Goal: Transaction & Acquisition: Purchase product/service

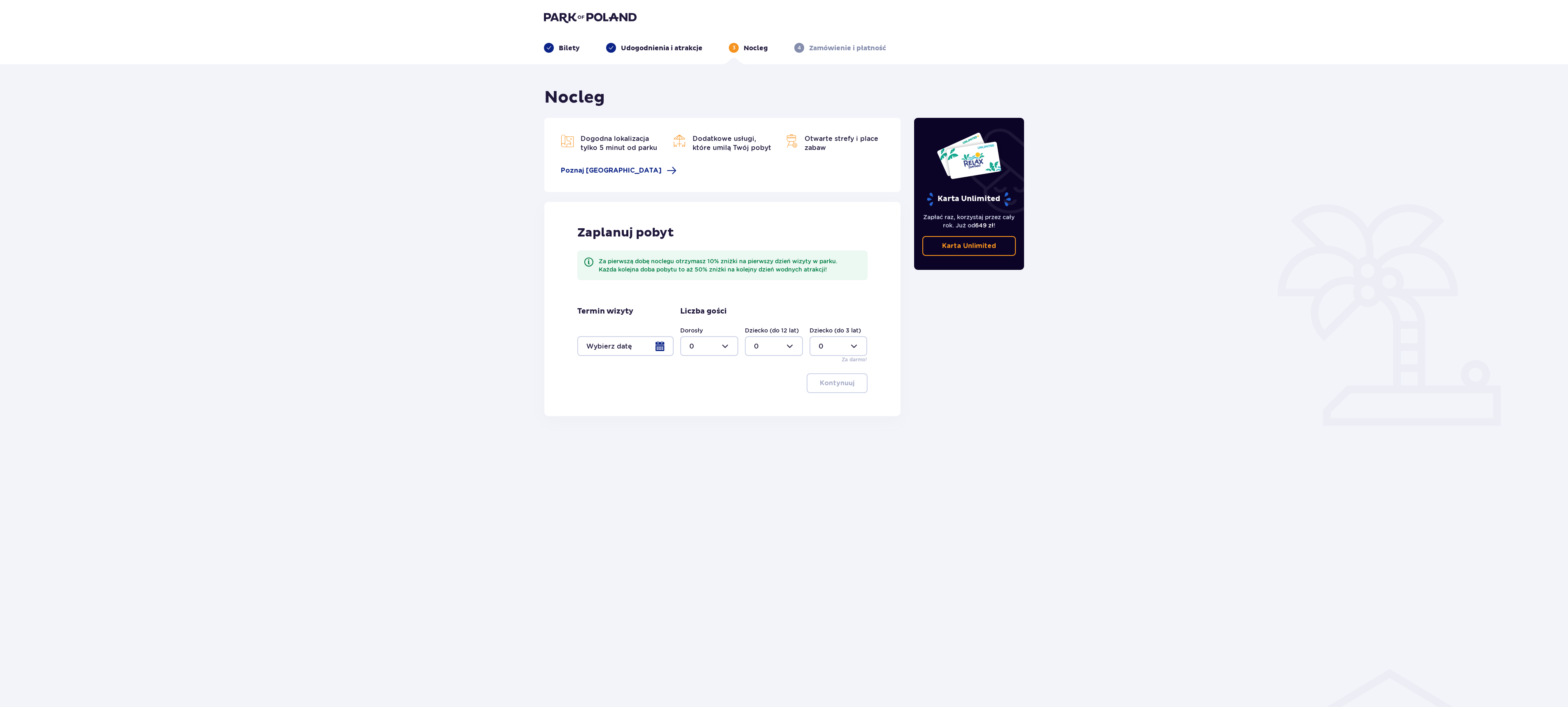
click at [606, 21] on img at bounding box center [590, 17] width 93 height 11
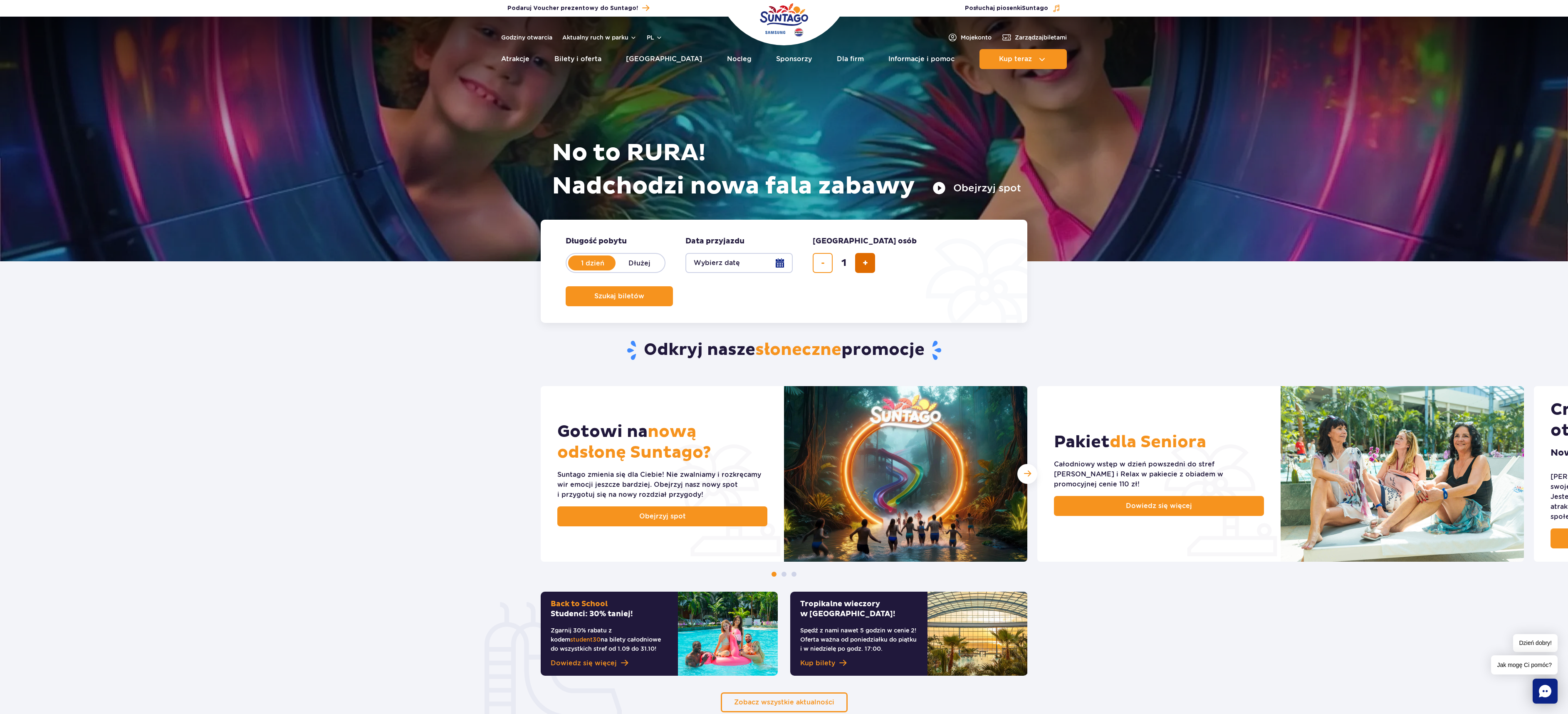
click at [864, 263] on span "dodaj bilet" at bounding box center [865, 263] width 6 height 0
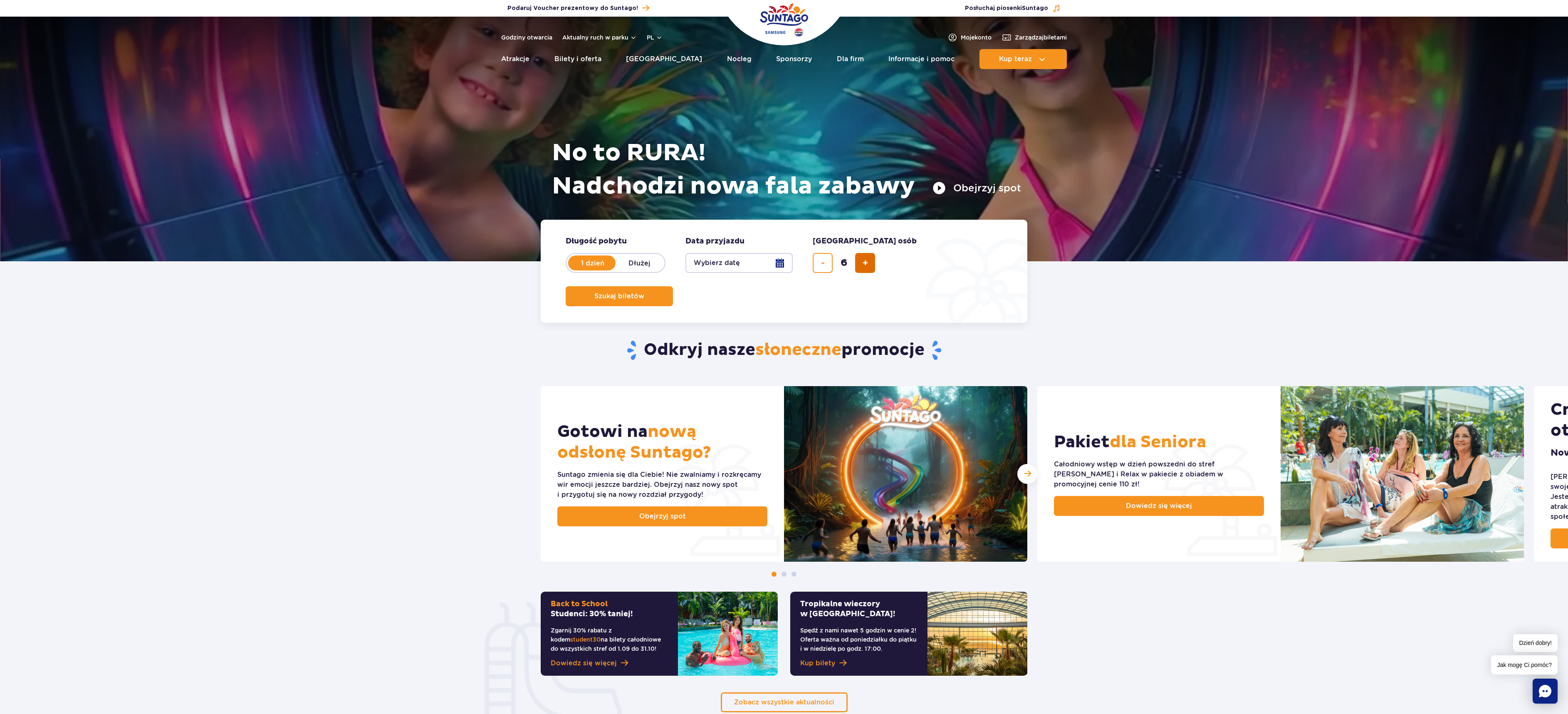
click at [864, 263] on span "dodaj bilet" at bounding box center [865, 263] width 6 height 0
type input "10"
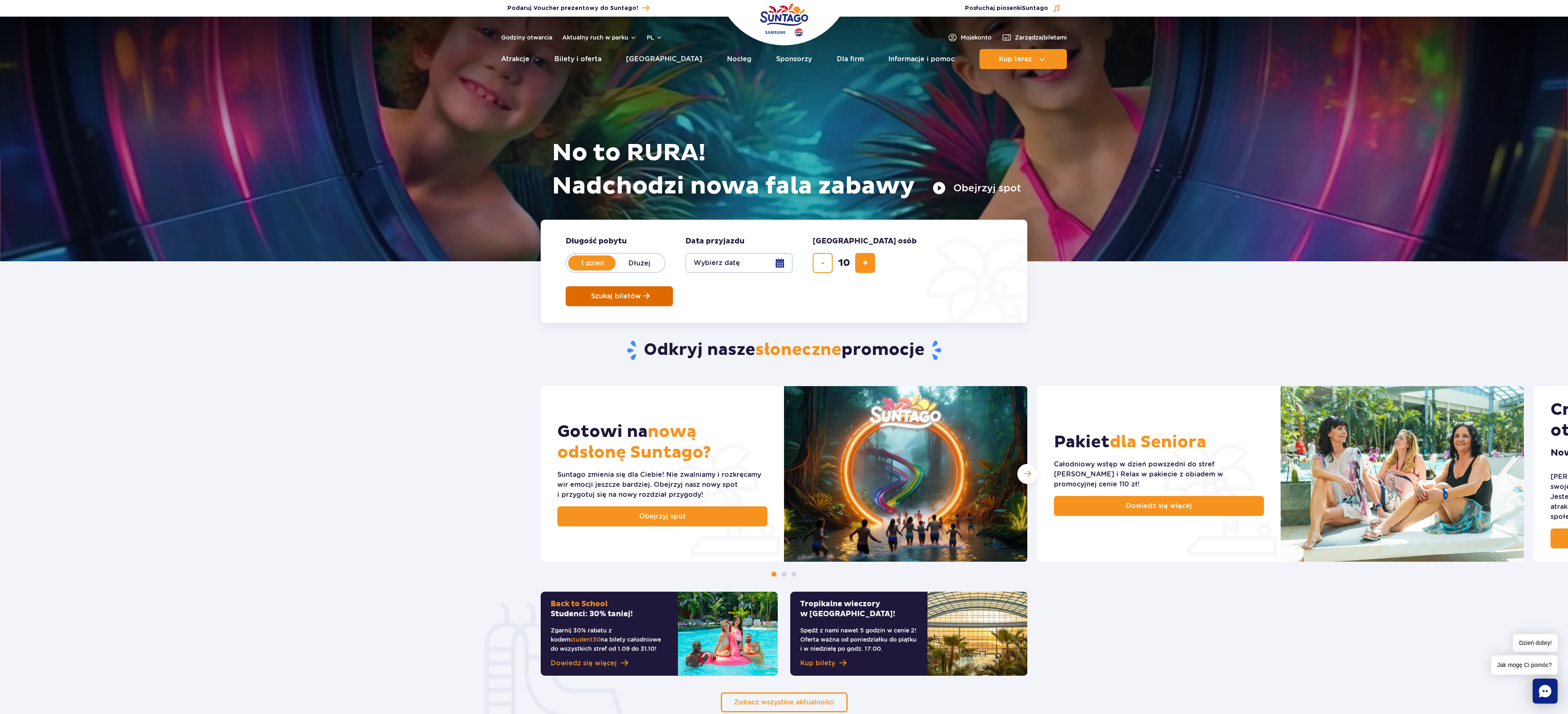
click at [641, 292] on span "Szukaj biletów" at bounding box center [615, 296] width 50 height 8
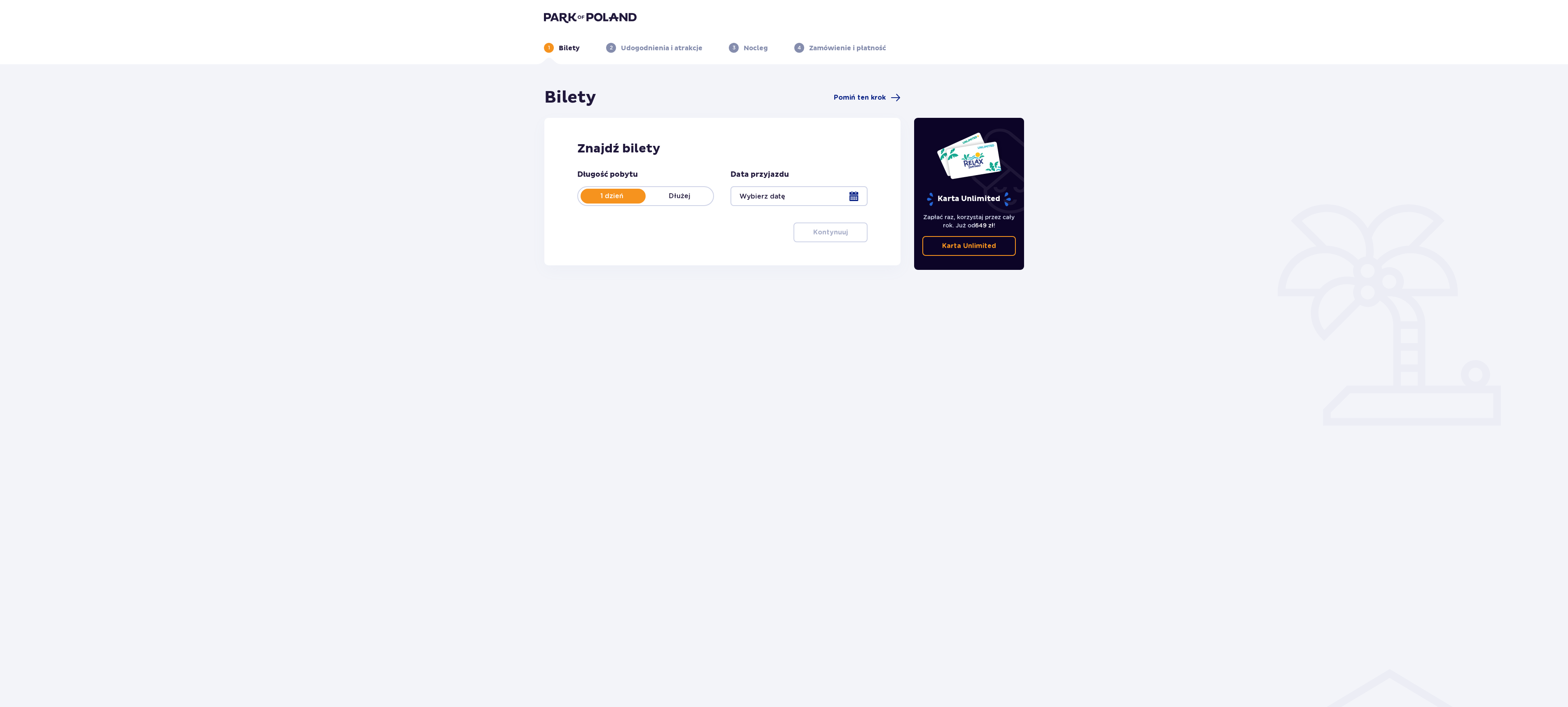
click at [851, 193] on div at bounding box center [798, 196] width 137 height 20
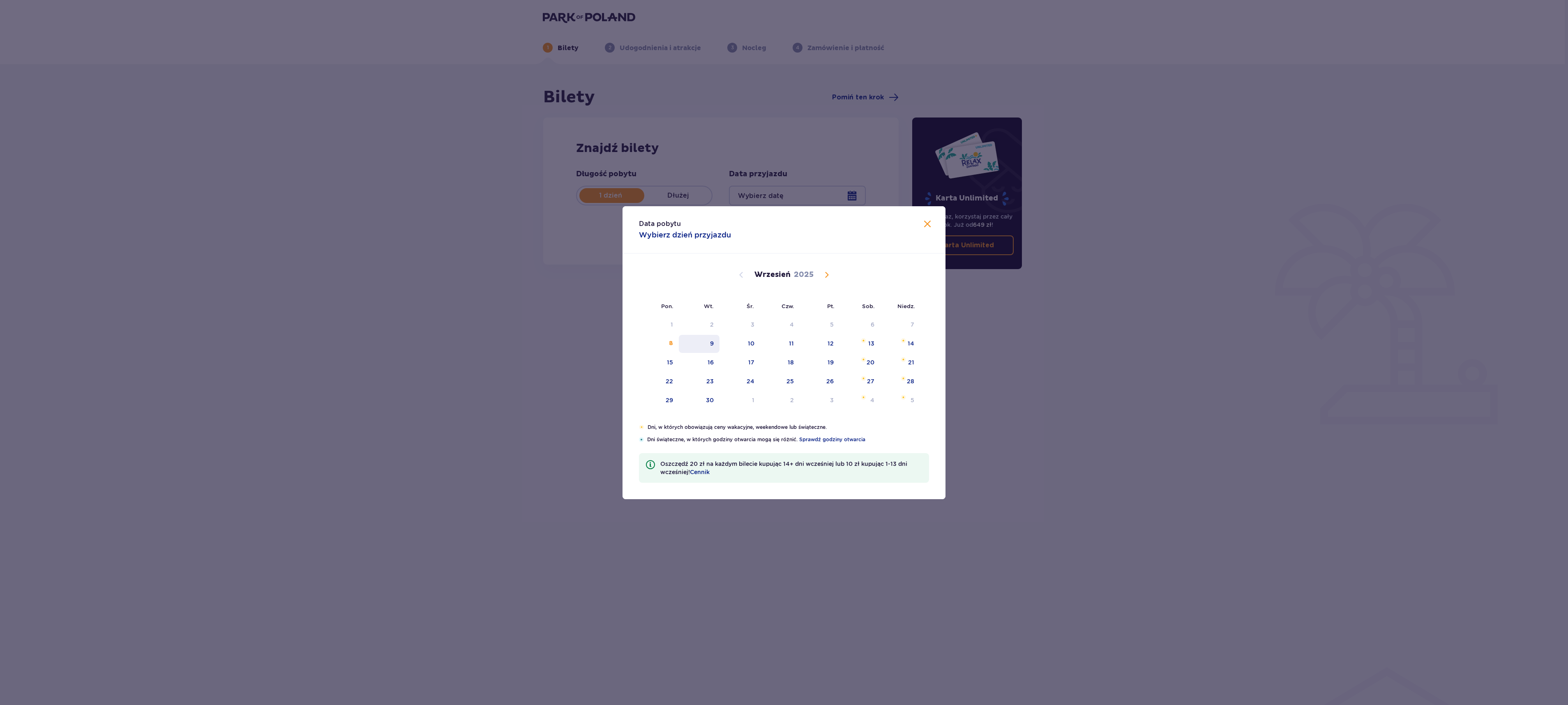
click at [716, 343] on div "9" at bounding box center [698, 343] width 40 height 18
click at [796, 340] on div "11" at bounding box center [780, 343] width 40 height 18
type input "09.09.25"
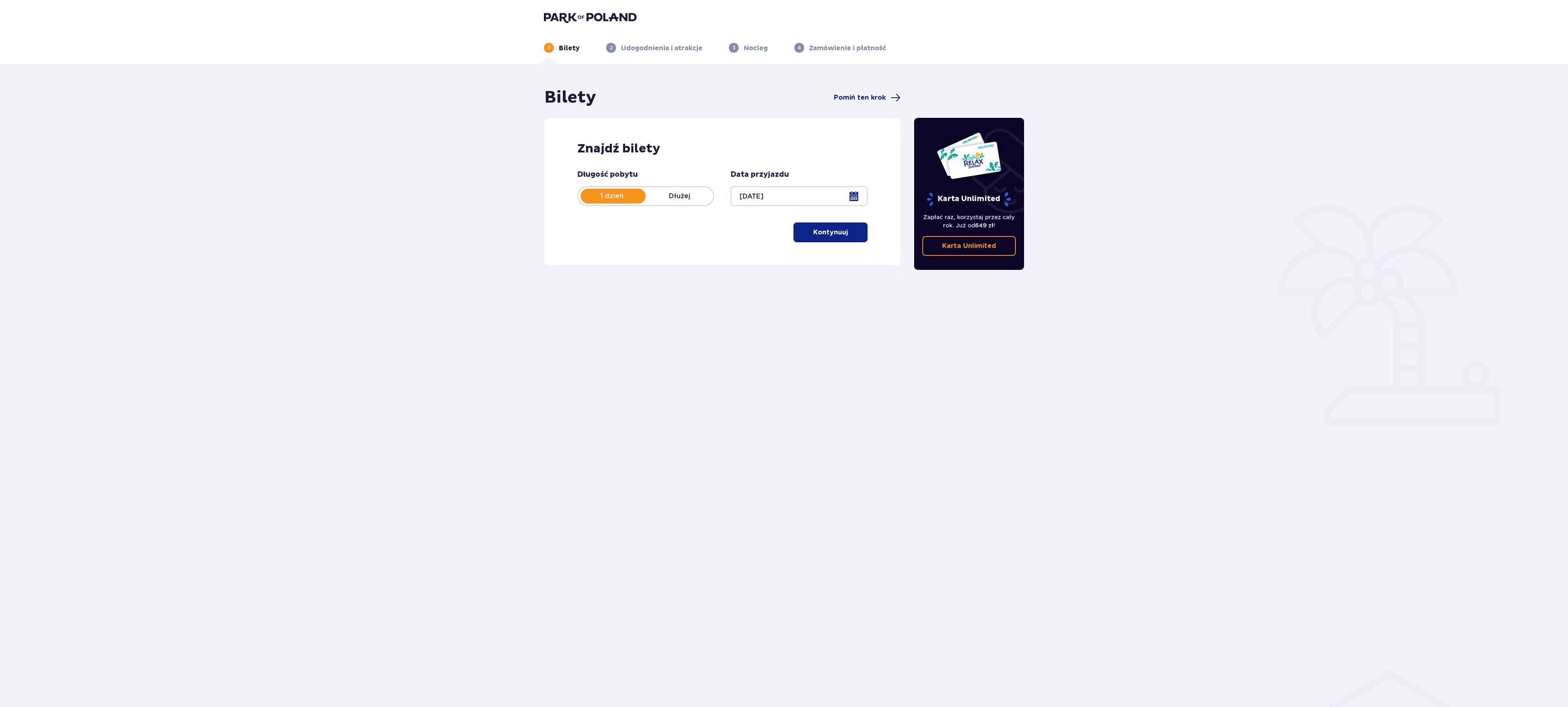
click at [687, 196] on p "Dłużej" at bounding box center [679, 196] width 67 height 9
click at [612, 197] on p "1 dzień" at bounding box center [612, 196] width 67 height 9
click at [854, 195] on div at bounding box center [798, 196] width 137 height 20
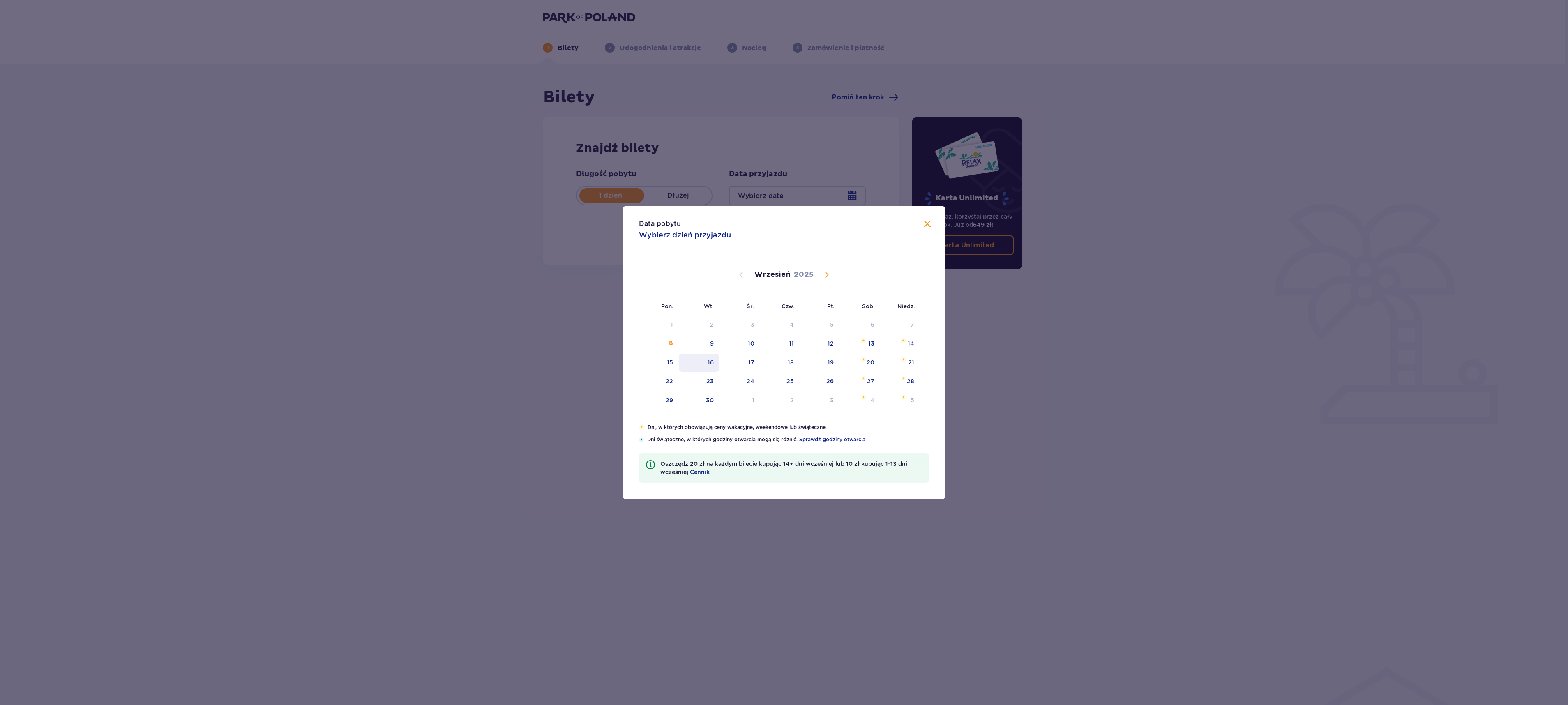
click at [709, 357] on div "16" at bounding box center [698, 362] width 40 height 18
click at [750, 357] on div "17" at bounding box center [739, 362] width 40 height 18
type input "16.09.25"
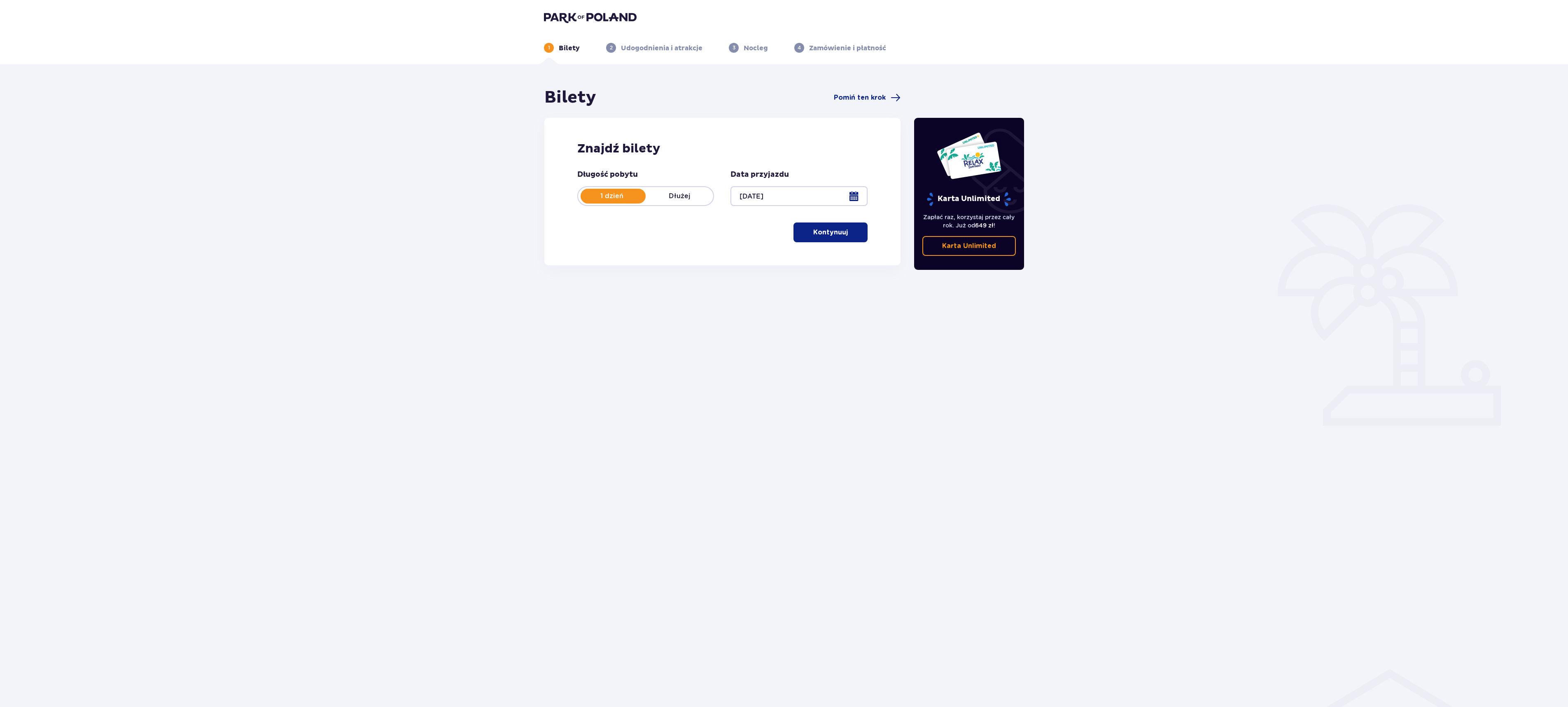
click at [798, 231] on button "Kontynuuj" at bounding box center [830, 232] width 74 height 20
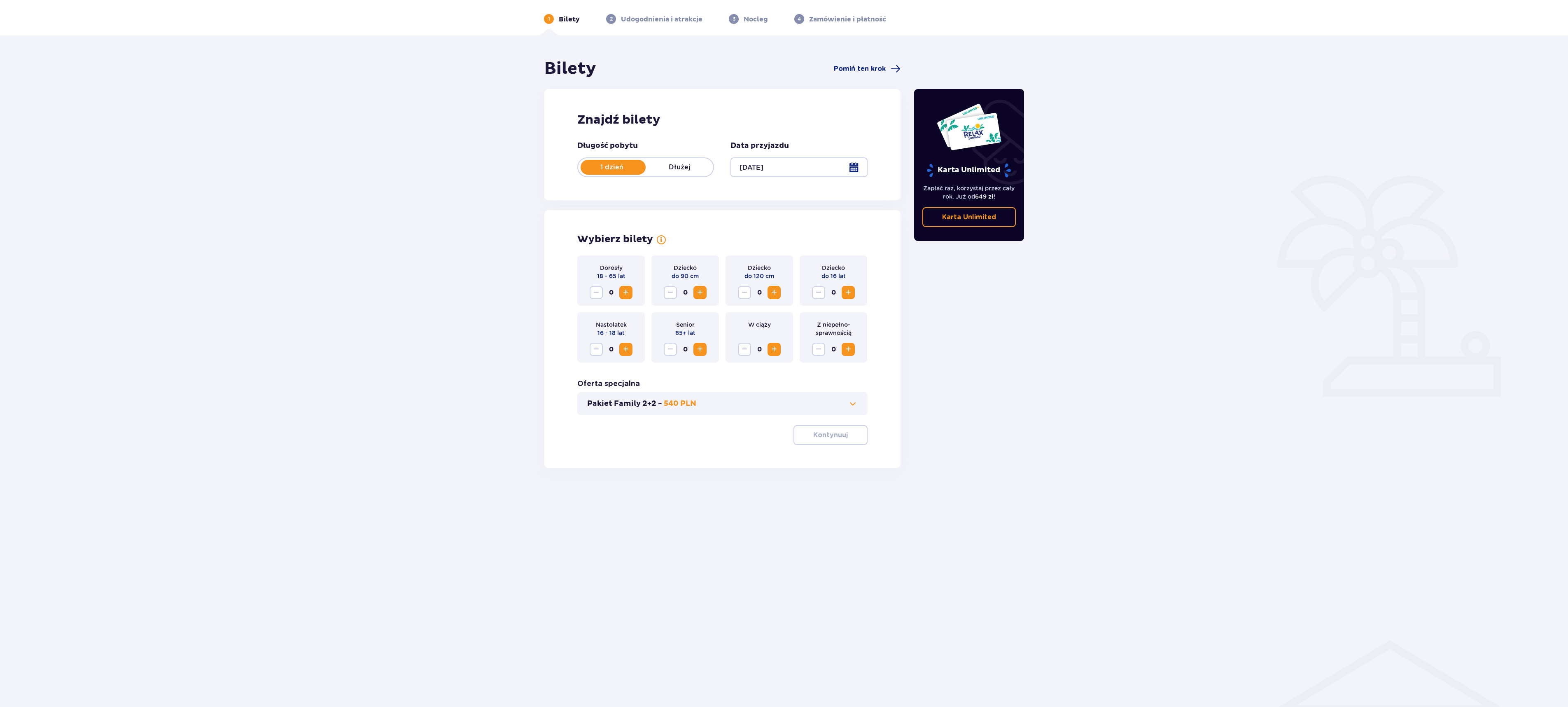
scroll to position [30, 0]
click at [624, 293] on span "Increase" at bounding box center [626, 291] width 10 height 10
click at [628, 291] on span "Increase" at bounding box center [626, 291] width 10 height 10
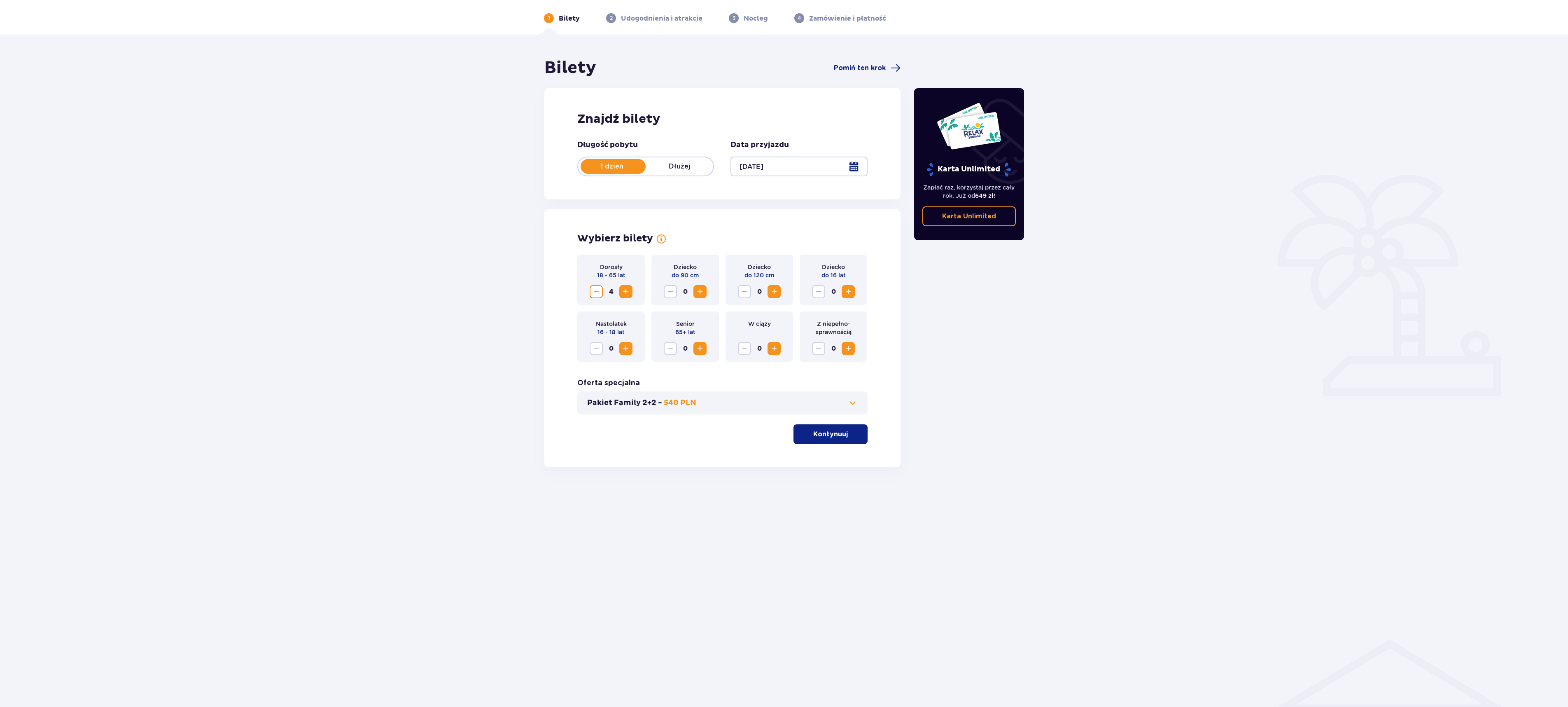
click at [628, 294] on span "Increase" at bounding box center [626, 291] width 10 height 10
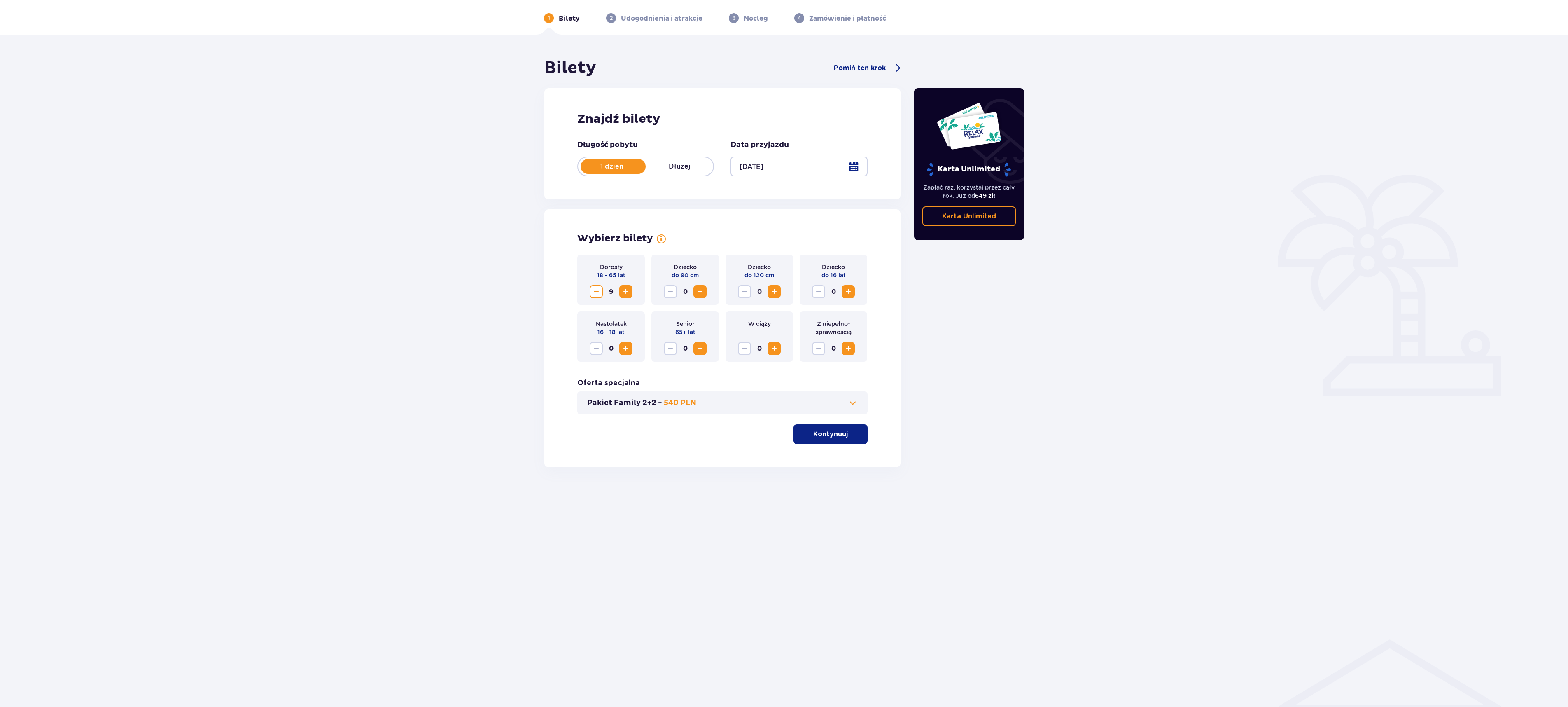
click at [628, 294] on span "Increase" at bounding box center [626, 291] width 10 height 10
click at [686, 170] on p "Dłużej" at bounding box center [679, 166] width 67 height 9
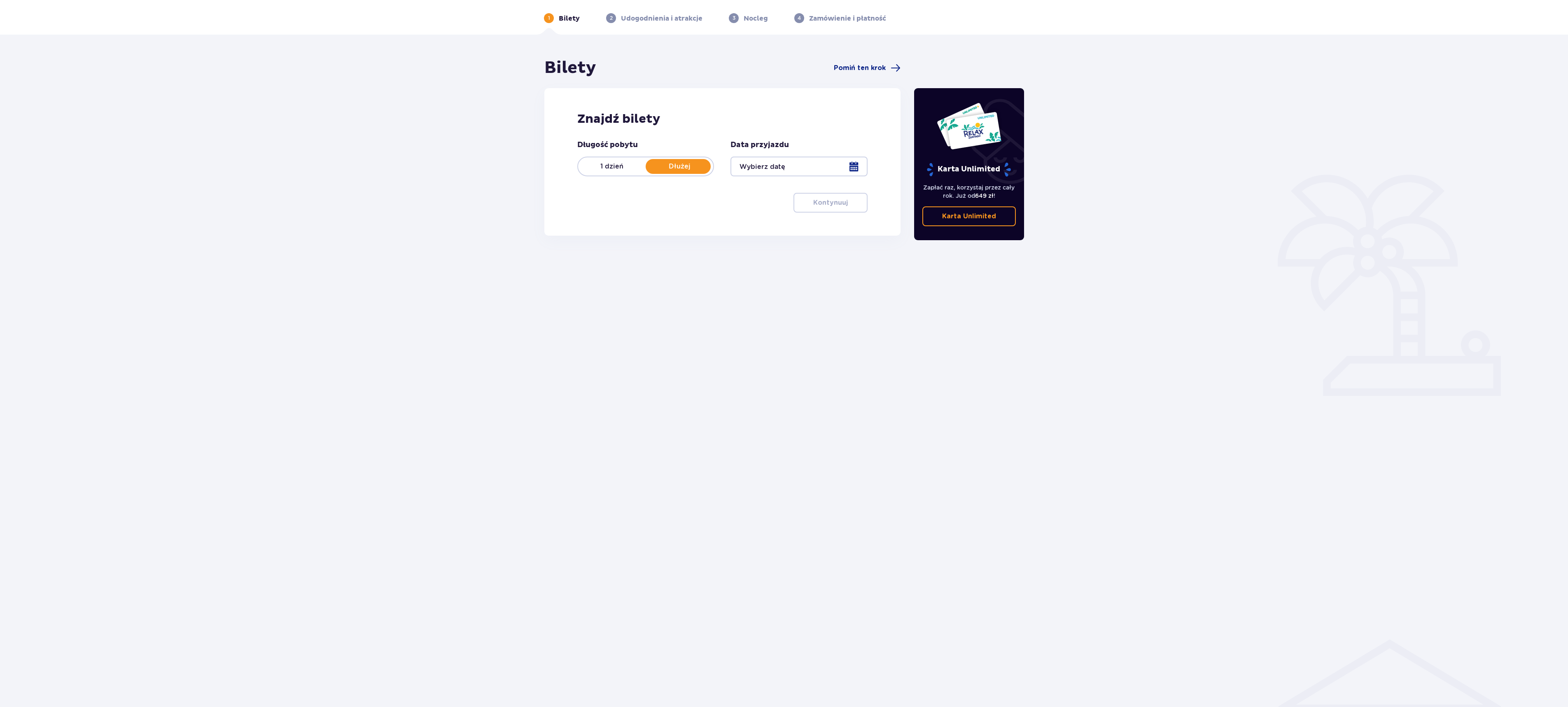
click at [856, 165] on div at bounding box center [798, 167] width 137 height 20
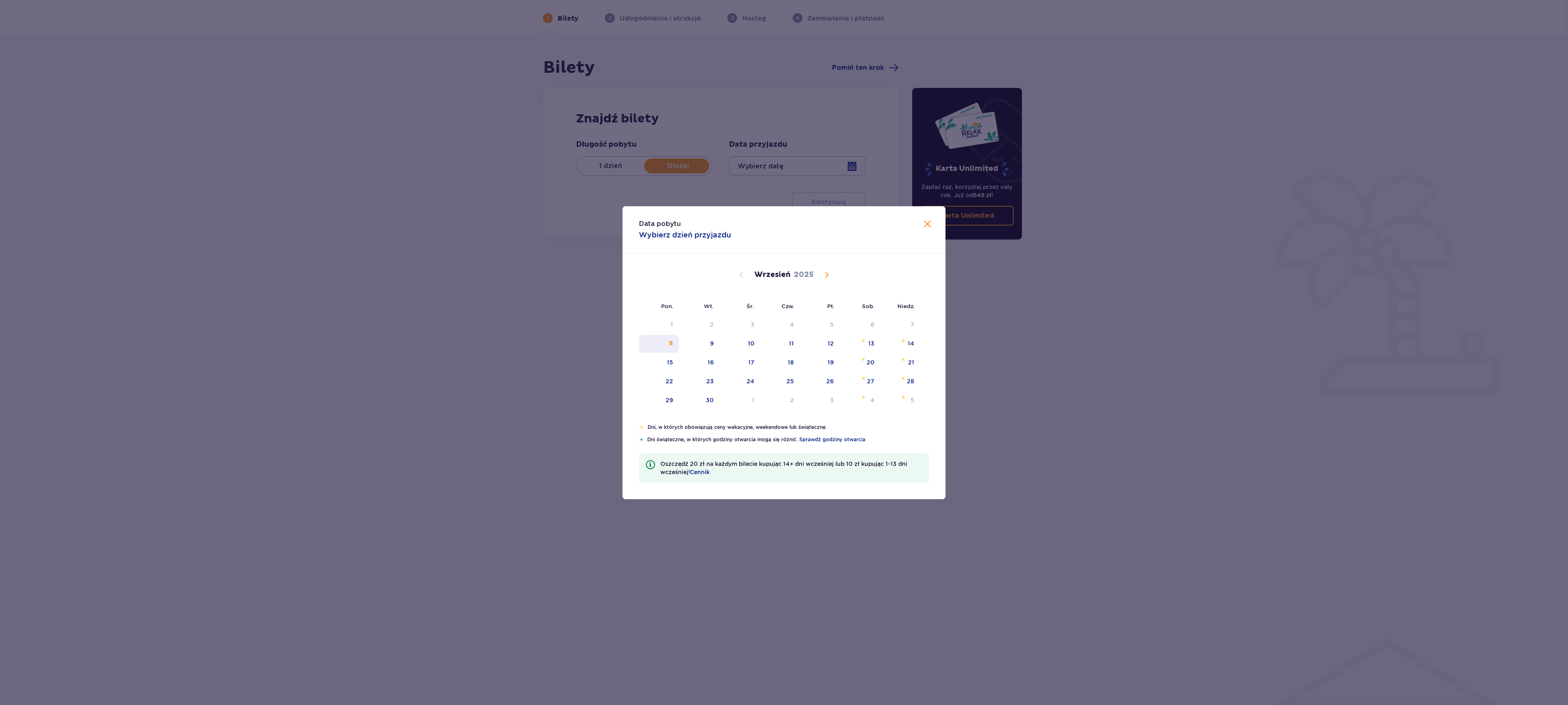
click at [675, 349] on div "8" at bounding box center [659, 343] width 40 height 18
click at [749, 348] on div "10" at bounding box center [739, 343] width 40 height 18
type input "08.09.25 - 10.09.25"
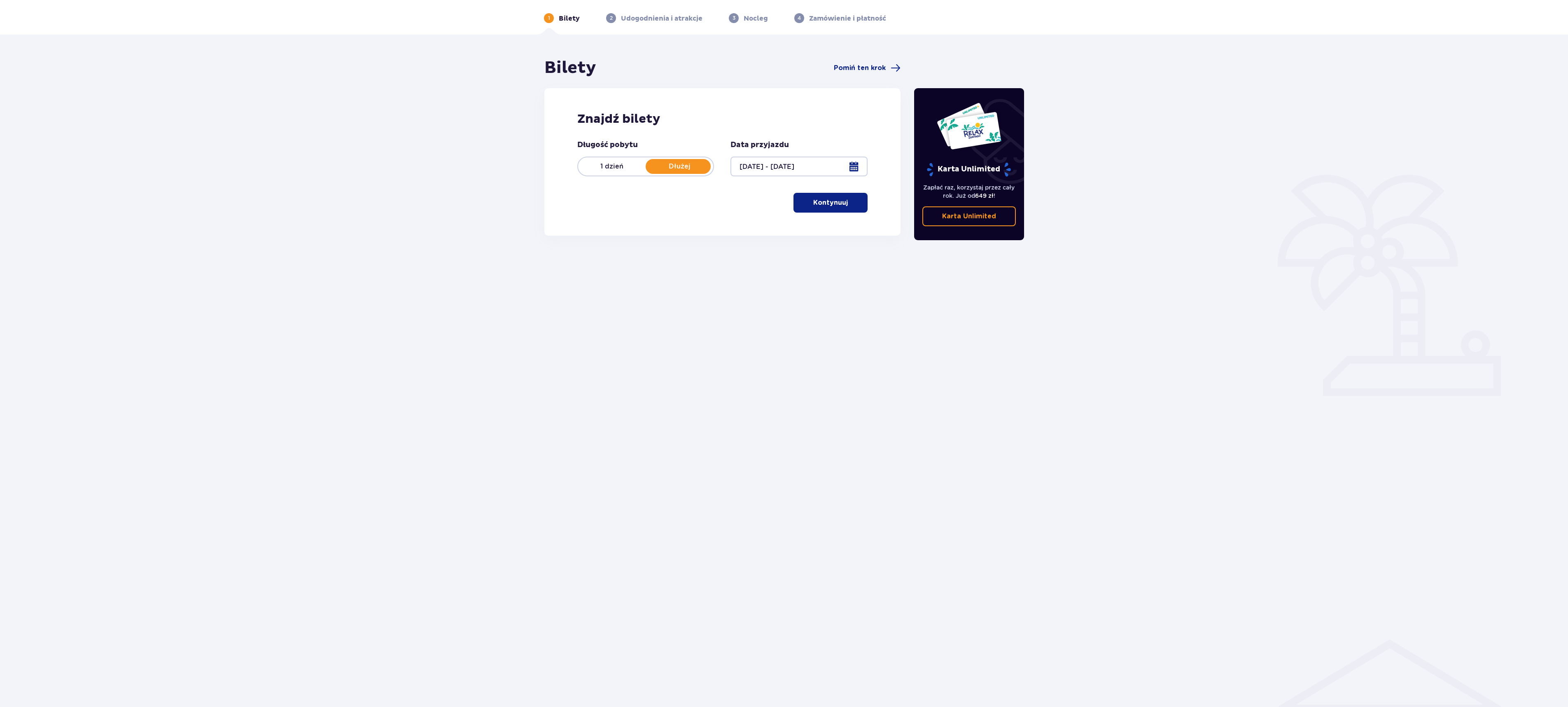
click at [846, 199] on span "button" at bounding box center [849, 203] width 10 height 10
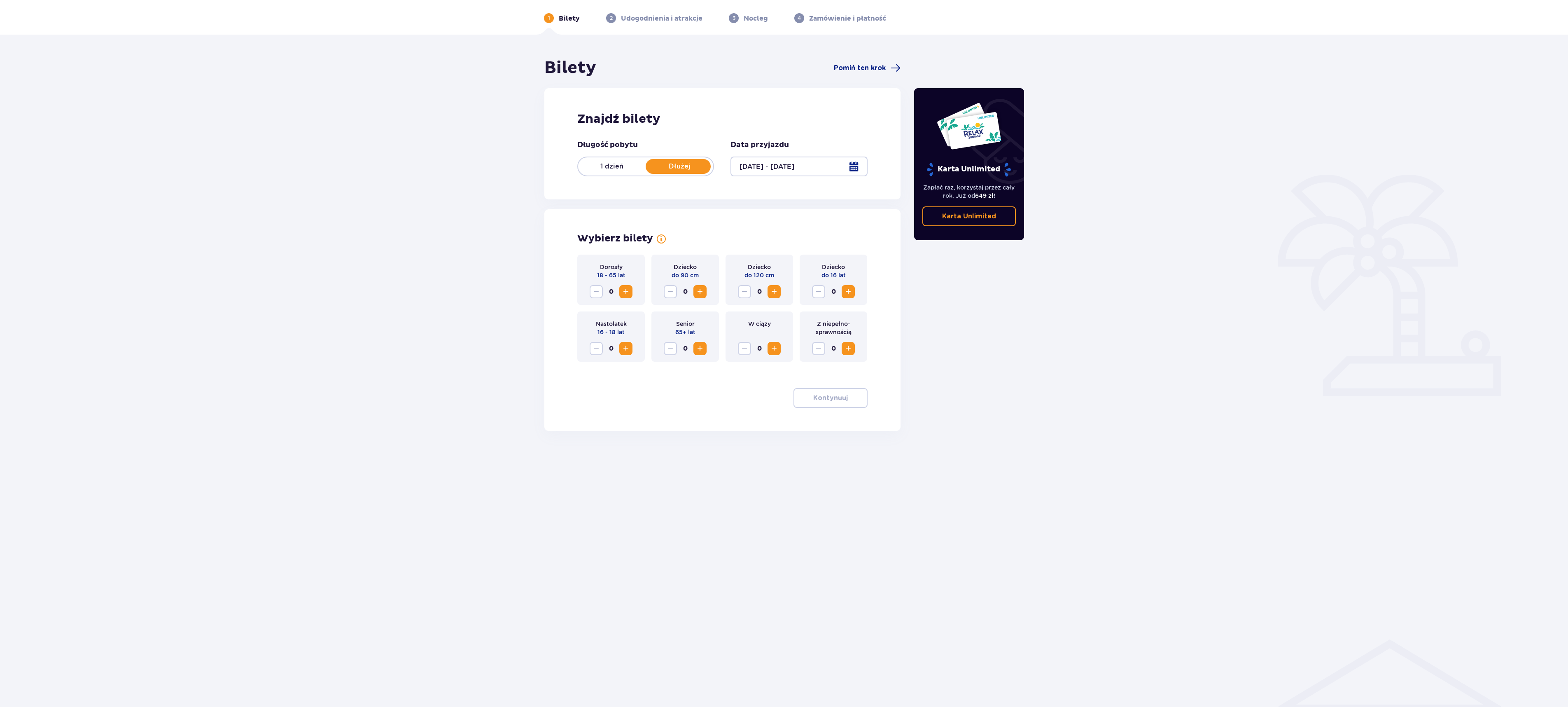
click at [627, 291] on span "Increase" at bounding box center [626, 291] width 10 height 10
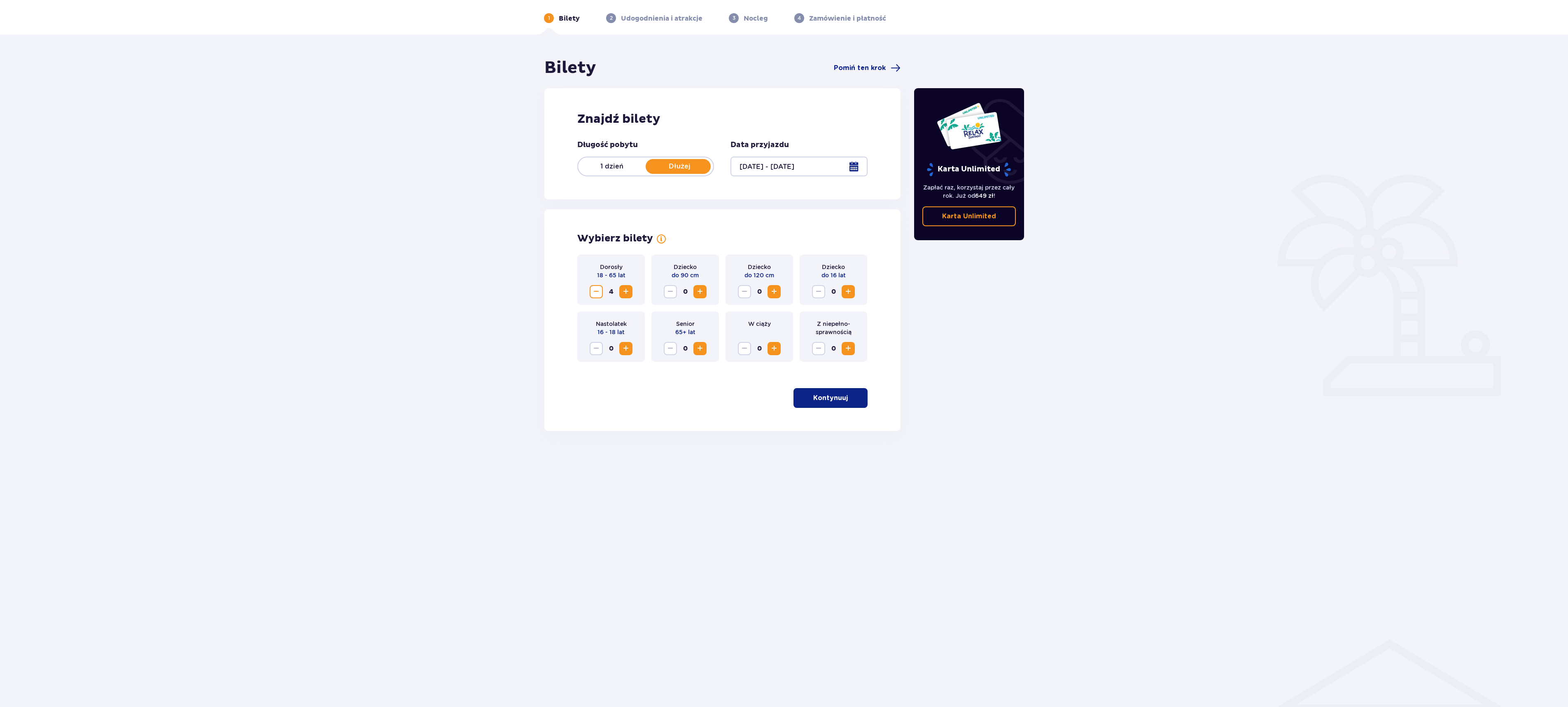
click at [627, 291] on span "Increase" at bounding box center [626, 291] width 10 height 10
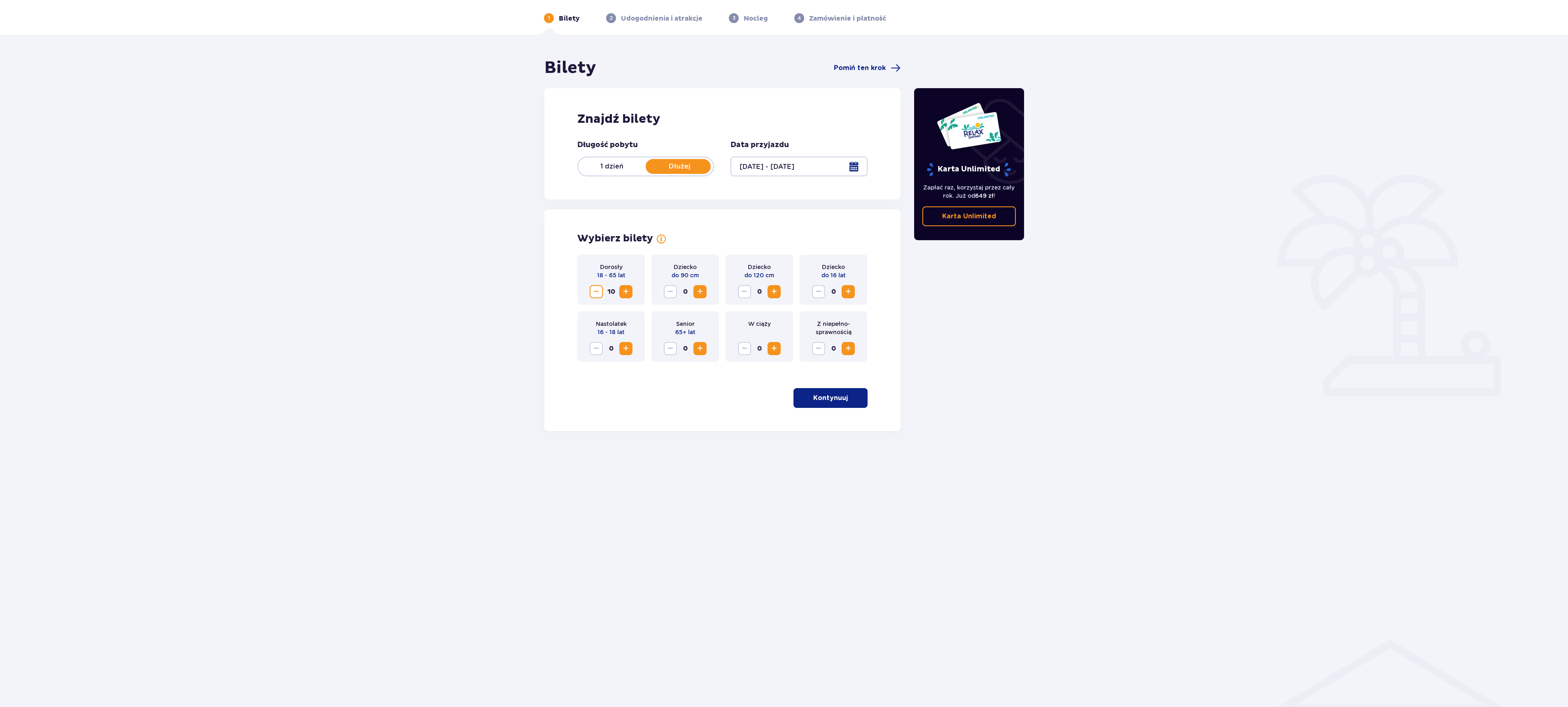
click at [627, 291] on span "Increase" at bounding box center [626, 291] width 10 height 10
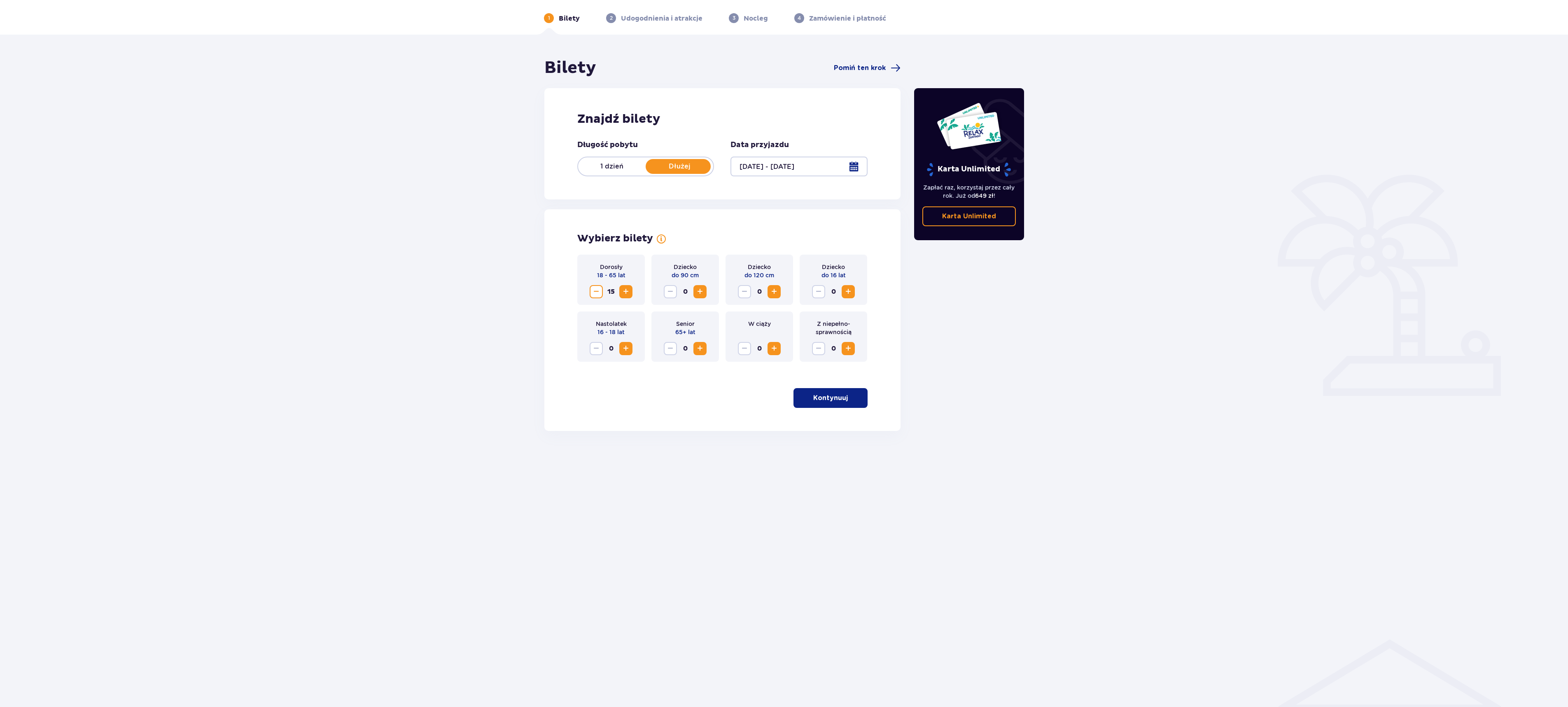
click at [627, 291] on span "Increase" at bounding box center [626, 291] width 10 height 10
click at [596, 291] on span "Decrease" at bounding box center [596, 291] width 10 height 10
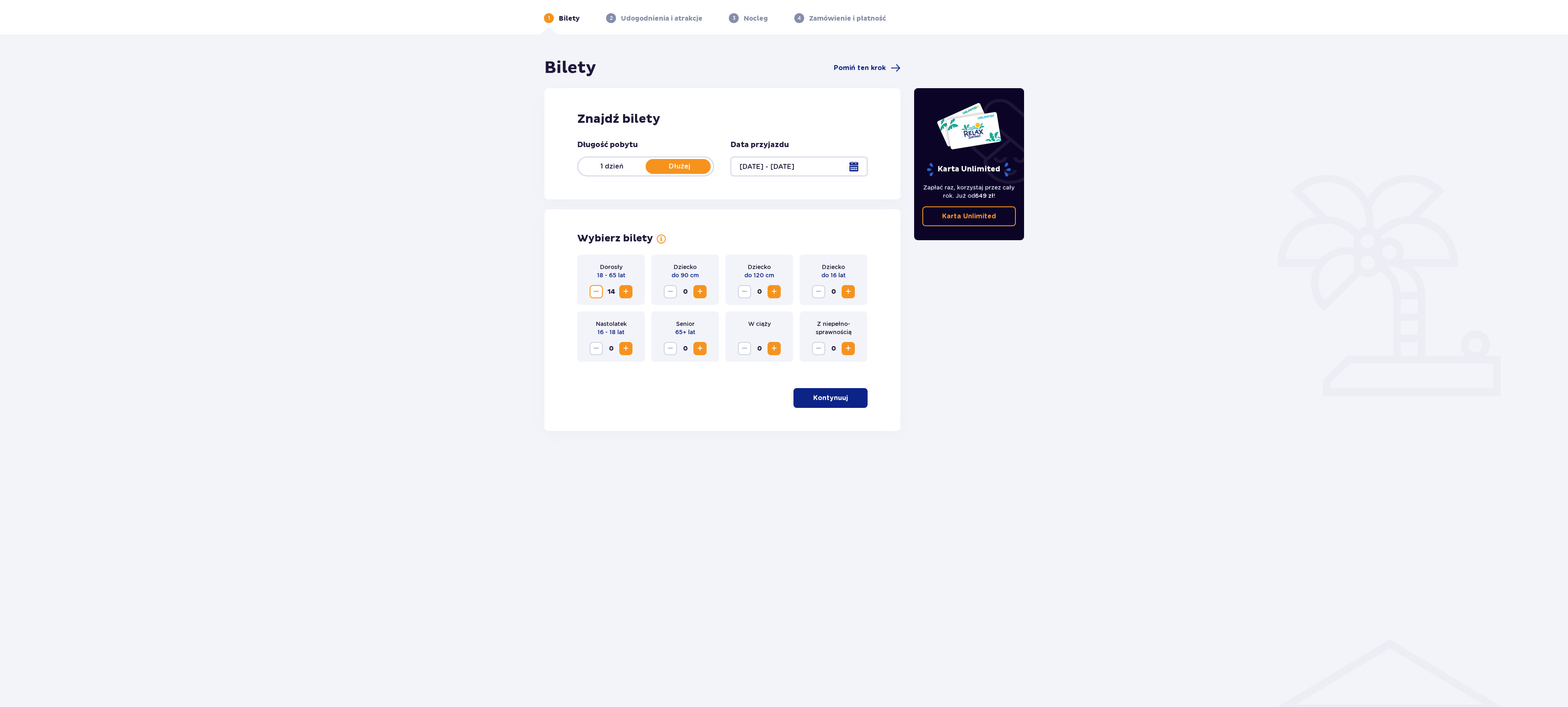
click at [596, 291] on span "Decrease" at bounding box center [596, 291] width 10 height 10
click at [833, 396] on p "Kontynuuj" at bounding box center [830, 397] width 34 height 9
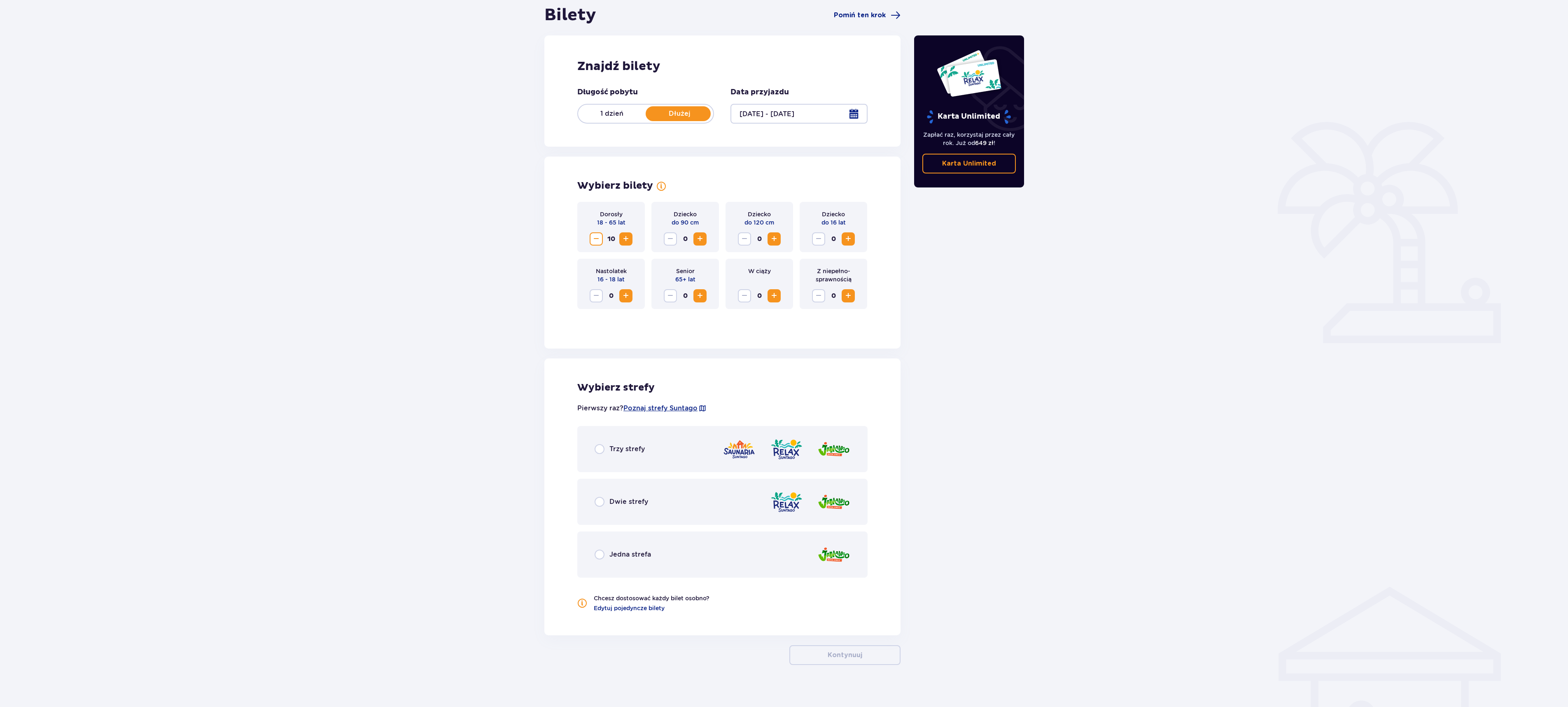
scroll to position [90, 0]
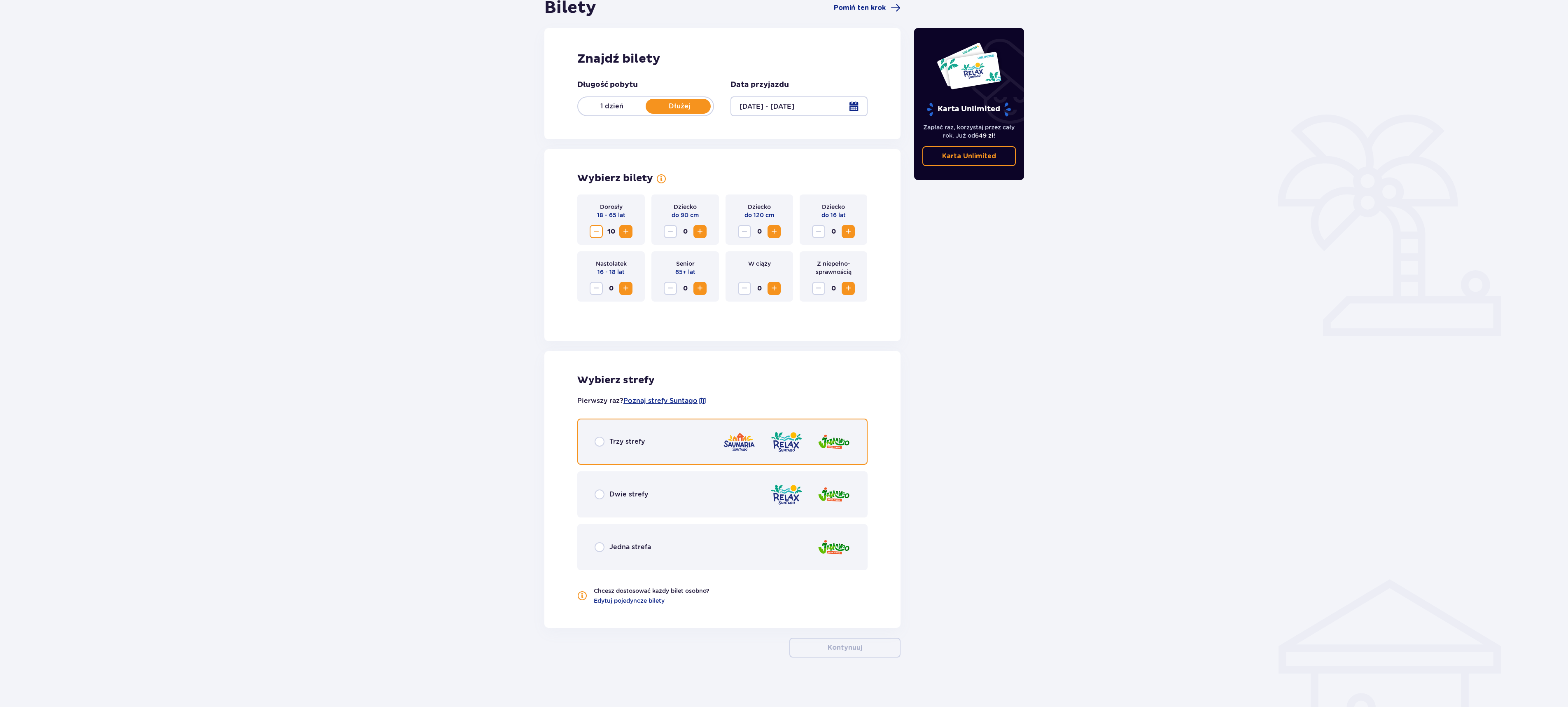
click at [597, 440] on input "radio" at bounding box center [599, 442] width 10 height 10
radio input "true"
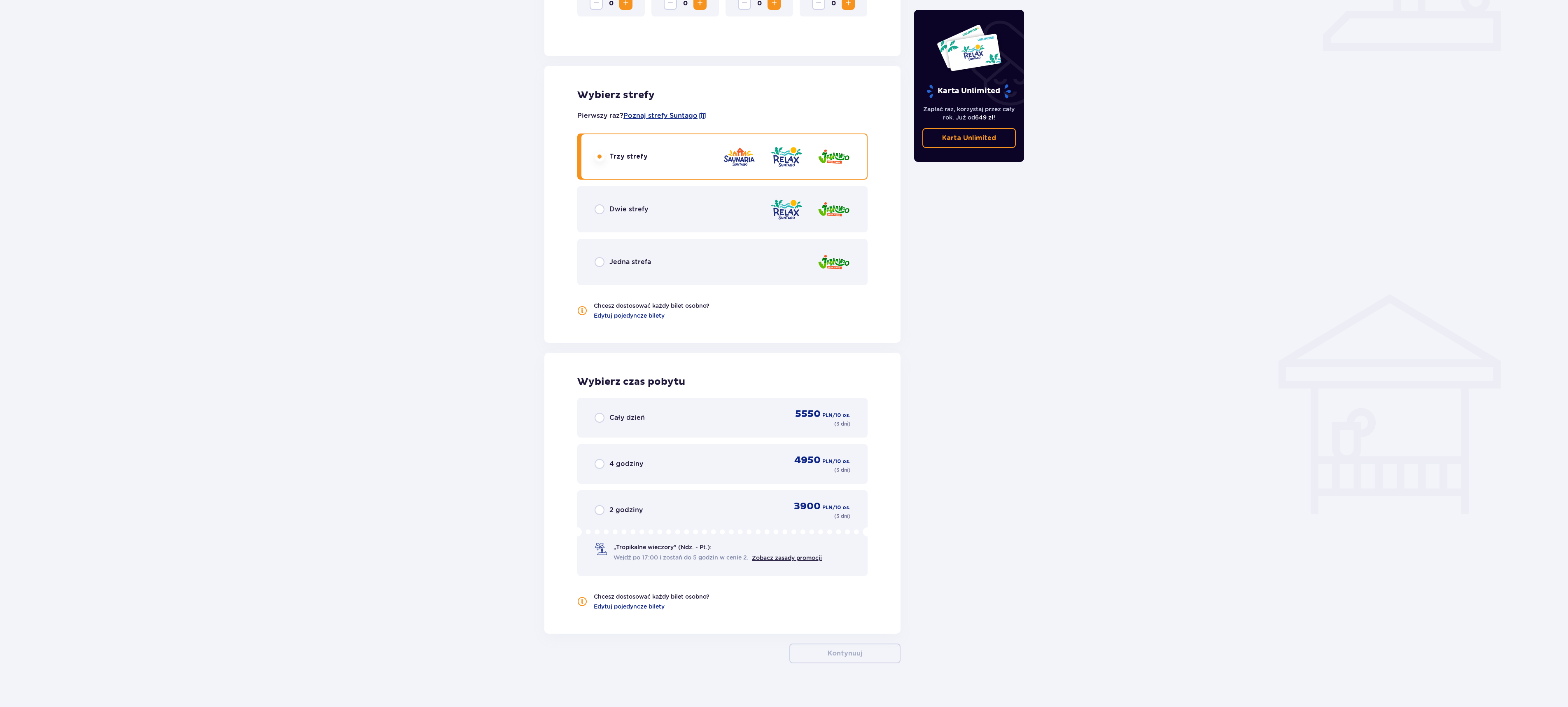
scroll to position [381, 0]
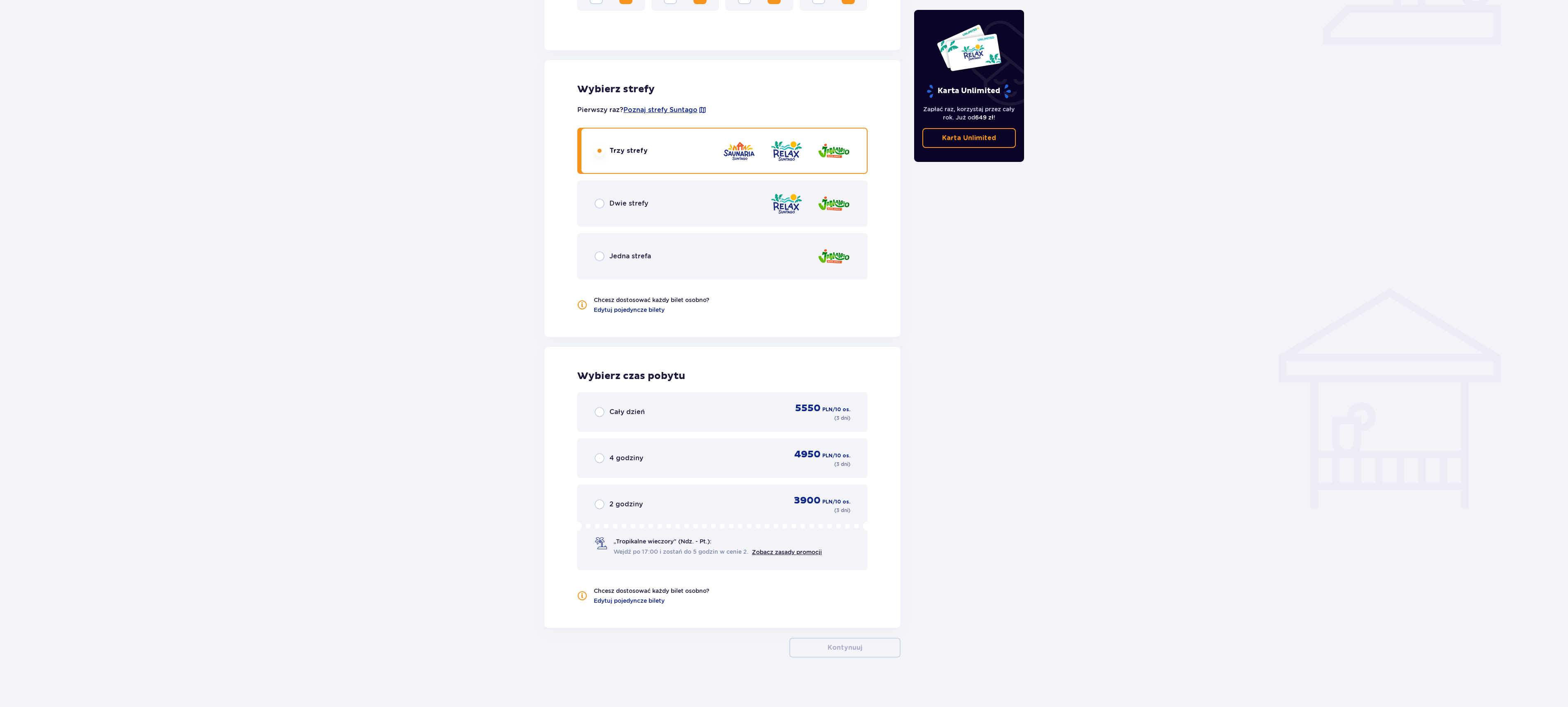
click at [605, 409] on div "Cały dzień" at bounding box center [619, 412] width 51 height 10
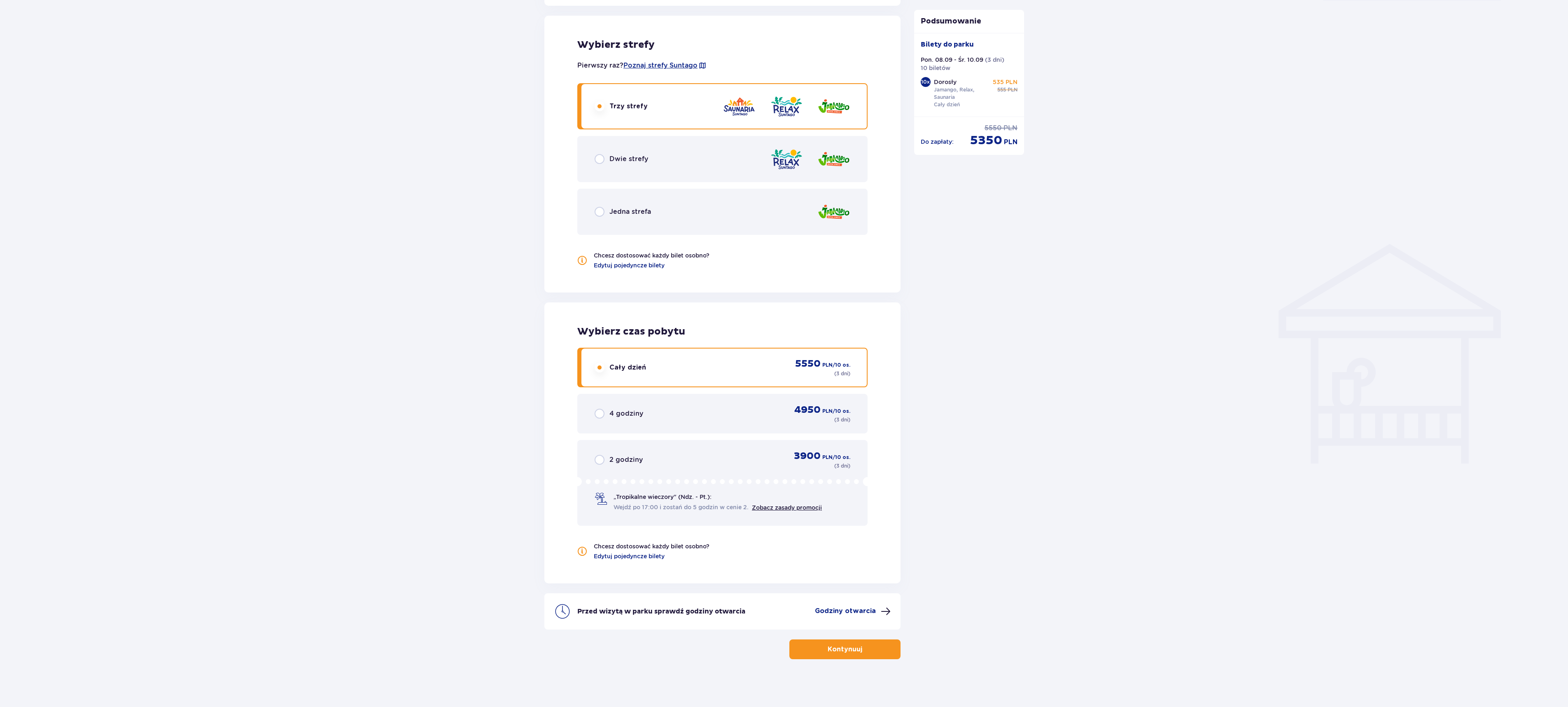
scroll to position [427, 0]
click at [640, 555] on span "Edytuj pojedyncze bilety" at bounding box center [629, 554] width 71 height 8
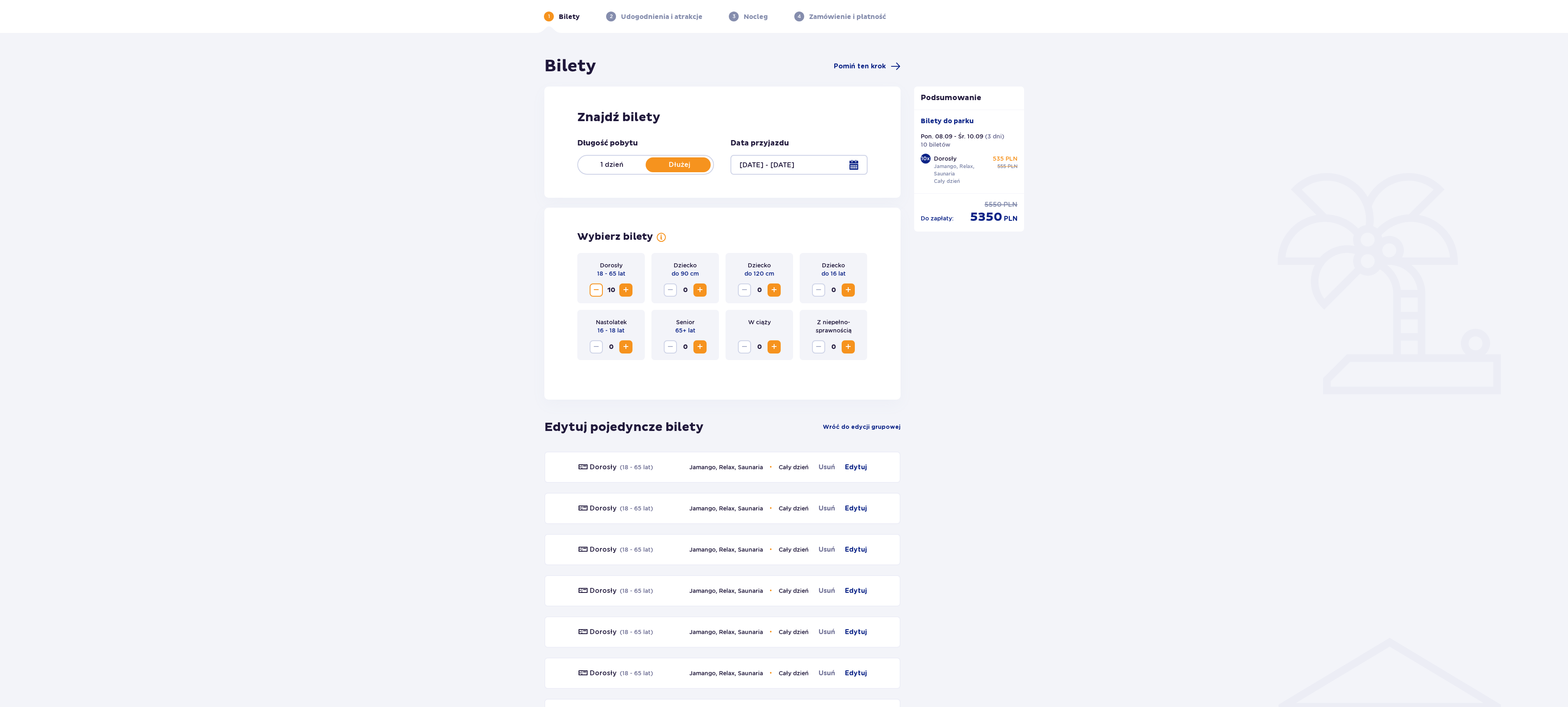
scroll to position [0, 0]
